Goal: Information Seeking & Learning: Learn about a topic

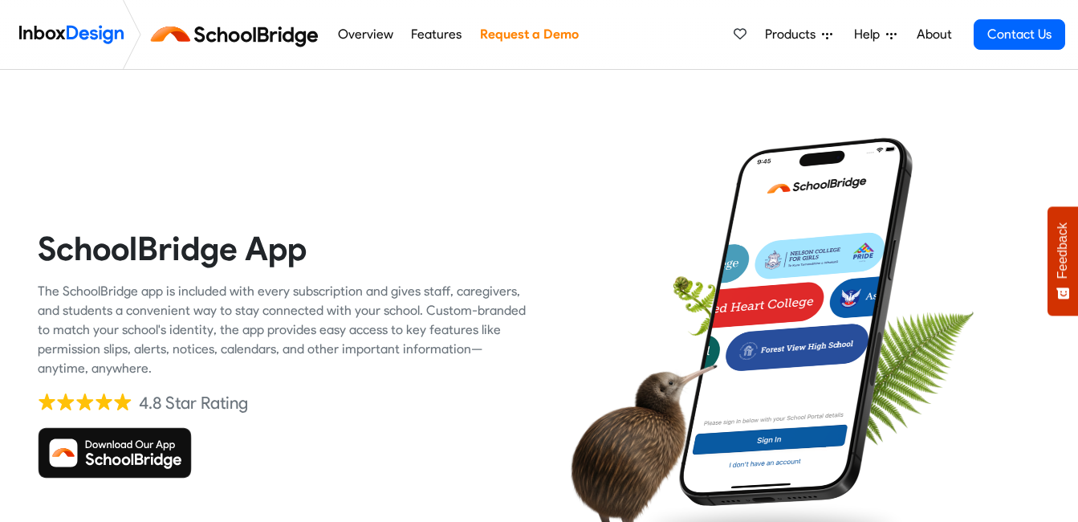
click at [605, 366] on img at bounding box center [635, 455] width 166 height 213
click at [114, 469] on img at bounding box center [115, 452] width 154 height 51
